Goal: Task Accomplishment & Management: Use online tool/utility

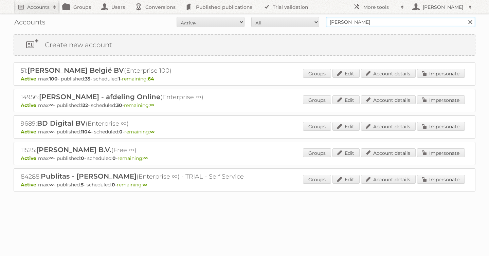
click at [381, 22] on input "albert heijn" at bounding box center [400, 22] width 149 height 10
type input "a"
type input "billa"
click at [464, 17] on input "Search" at bounding box center [469, 22] width 10 height 10
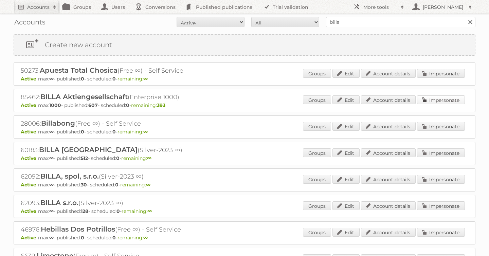
click at [427, 102] on link "Impersonate" at bounding box center [441, 99] width 48 height 9
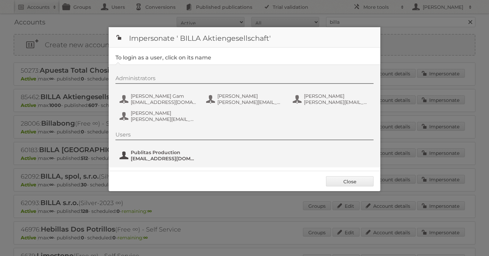
click at [180, 158] on span "[EMAIL_ADDRESS][DOMAIN_NAME]" at bounding box center [164, 158] width 66 height 6
